Goal: Check status: Check status

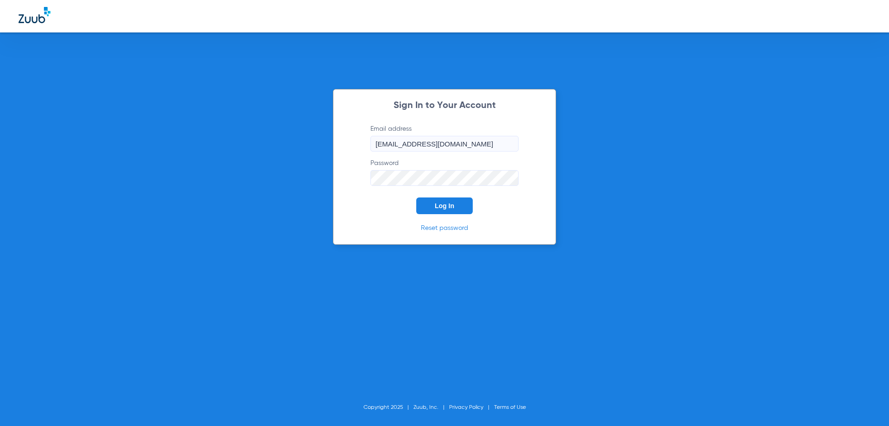
click at [453, 205] on span "Log In" at bounding box center [444, 205] width 19 height 7
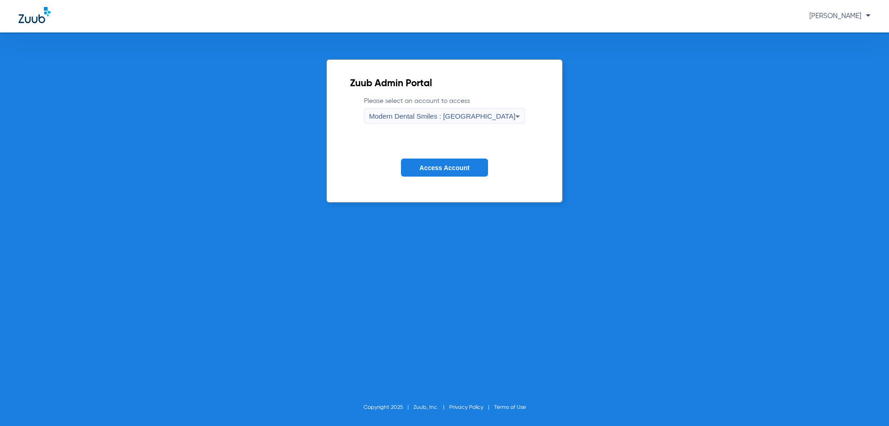
click at [512, 114] on icon at bounding box center [517, 116] width 11 height 11
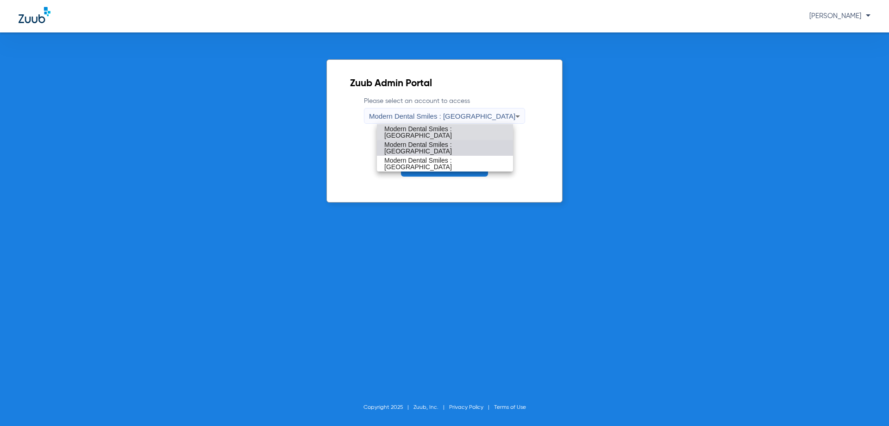
click at [463, 150] on span "Modern Dental Smiles : [GEOGRAPHIC_DATA]" at bounding box center [445, 147] width 121 height 13
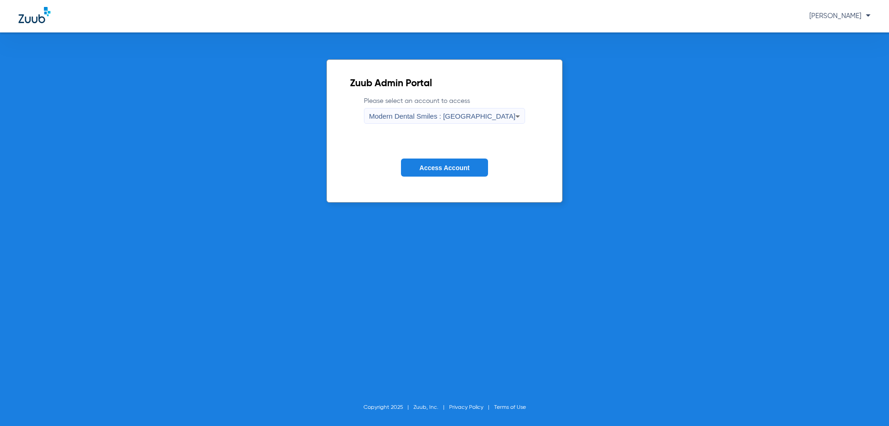
click at [423, 173] on button "Access Account" at bounding box center [444, 167] width 87 height 18
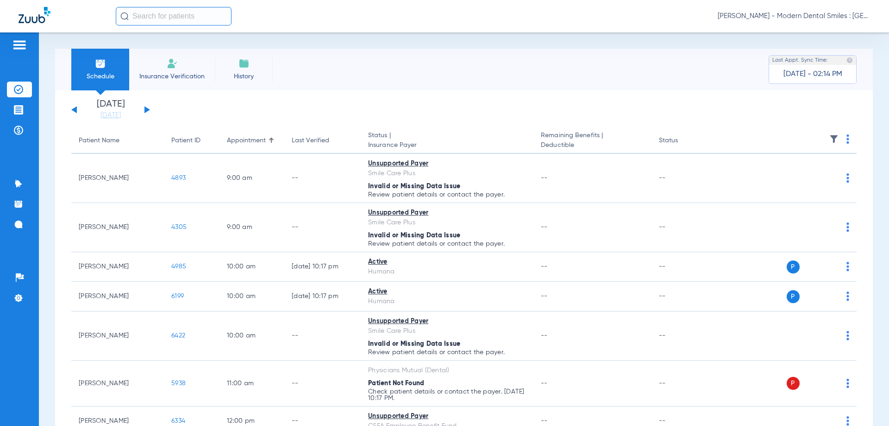
click at [144, 109] on div "[DATE] [DATE] [DATE] [DATE] [DATE] [DATE] [DATE] [DATE] [DATE] [DATE] [DATE] [D…" at bounding box center [110, 110] width 79 height 20
click at [149, 109] on button at bounding box center [148, 109] width 6 height 7
